Goal: Task Accomplishment & Management: Manage account settings

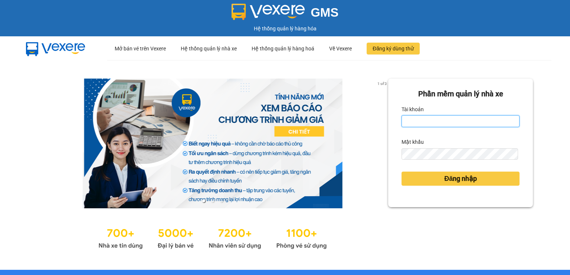
click at [409, 124] on input "Tài khoản" at bounding box center [460, 121] width 118 height 12
type input "ngai.vie"
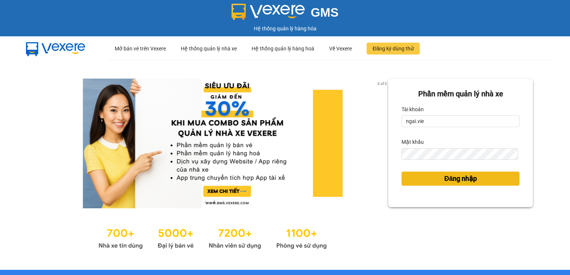
click at [444, 179] on span "Đăng nhập" at bounding box center [460, 179] width 33 height 10
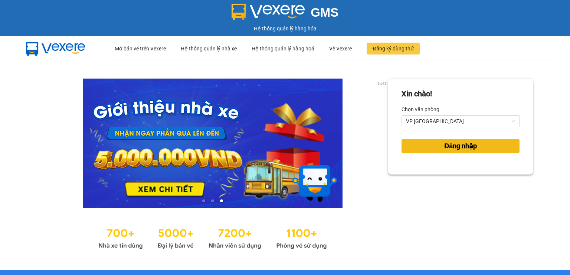
click at [431, 147] on button "Đăng nhập" at bounding box center [460, 146] width 118 height 14
